Goal: Navigation & Orientation: Find specific page/section

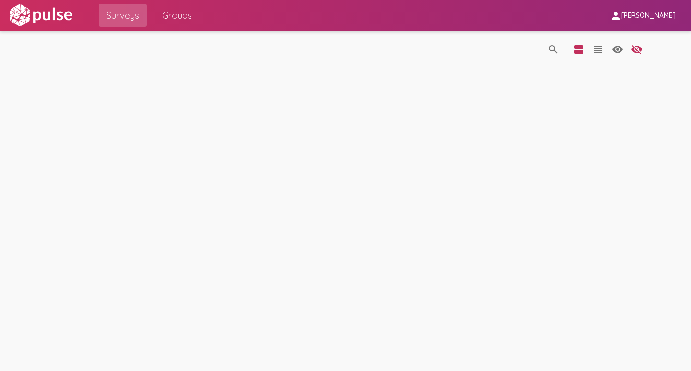
click at [172, 62] on div "search_off search view_agenda view_headline visibility visibility_off settings" at bounding box center [346, 48] width 602 height 35
click at [177, 10] on span "Groups" at bounding box center [177, 15] width 30 height 17
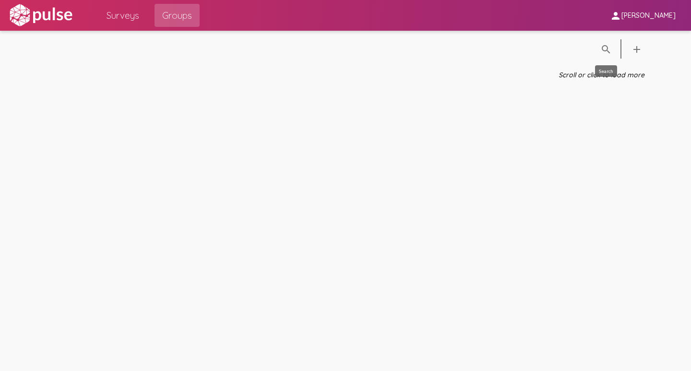
drag, startPoint x: 539, startPoint y: 103, endPoint x: 296, endPoint y: 139, distance: 246.4
click at [538, 104] on div "search_off search add Scroll or click to load more" at bounding box center [345, 201] width 691 height 340
click at [604, 72] on icon "Scroll or click to load more" at bounding box center [602, 75] width 86 height 9
click at [124, 12] on span "Surveys" at bounding box center [123, 15] width 33 height 17
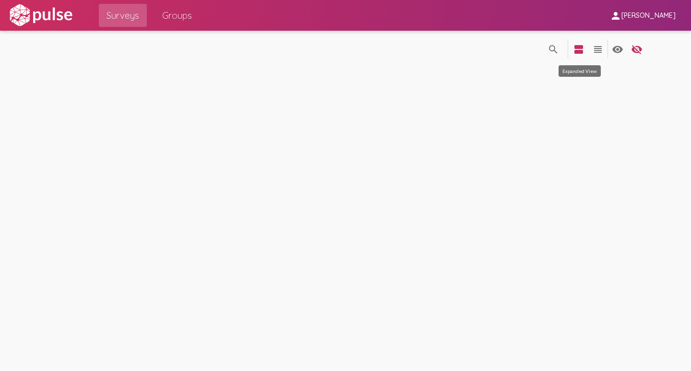
click at [568, 48] on div "search view_agenda view_headline visibility visibility_off settings" at bounding box center [595, 49] width 103 height 34
click at [311, 72] on div "search_off search view_agenda view_headline visibility visibility_off settings" at bounding box center [345, 201] width 691 height 340
click at [188, 22] on span "Groups" at bounding box center [177, 15] width 30 height 17
click at [599, 50] on mat-icon "view_headline" at bounding box center [598, 50] width 12 height 12
click at [581, 52] on mat-icon "view_agenda" at bounding box center [579, 50] width 12 height 12
